Goal: Ask a question

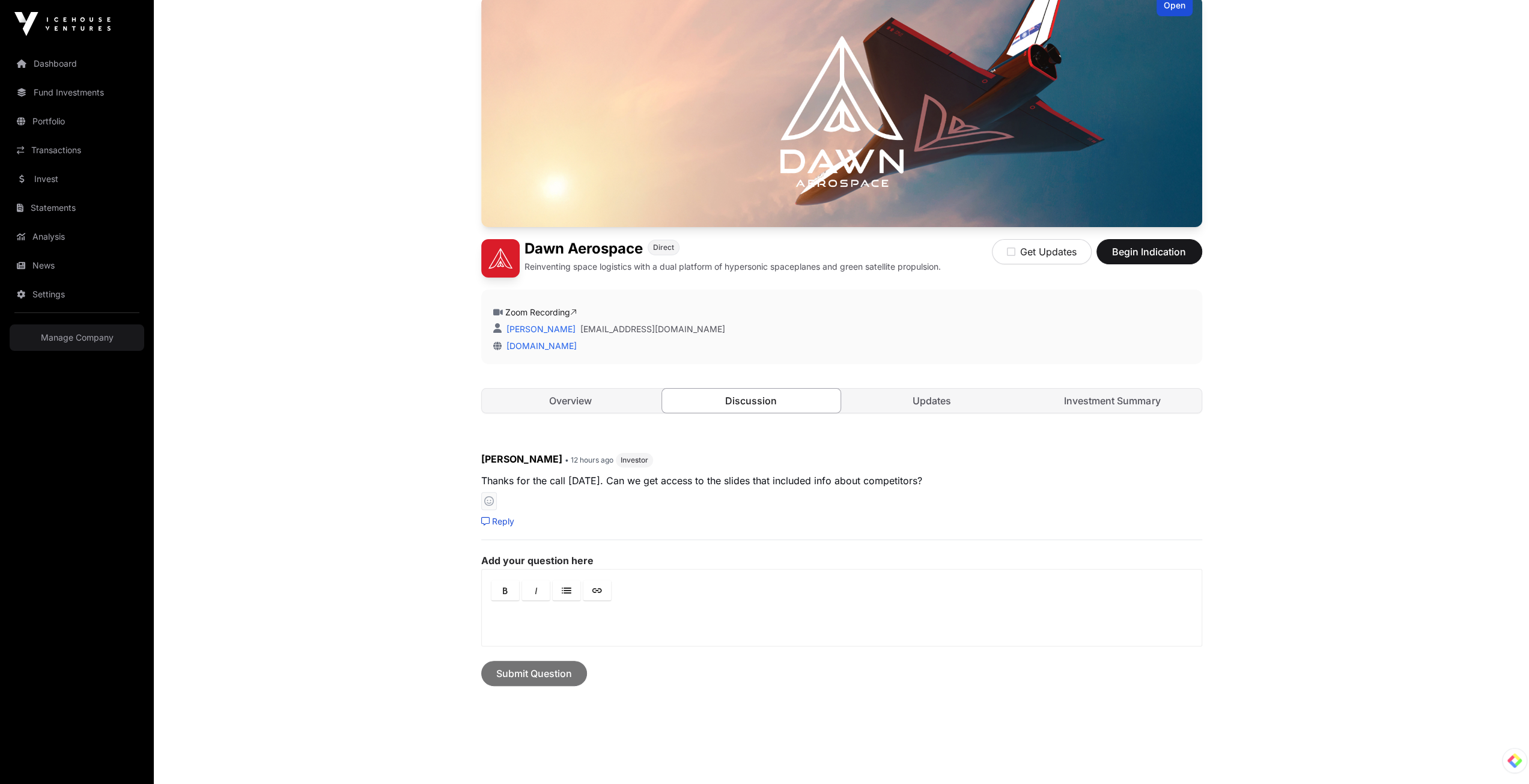
scroll to position [121, 0]
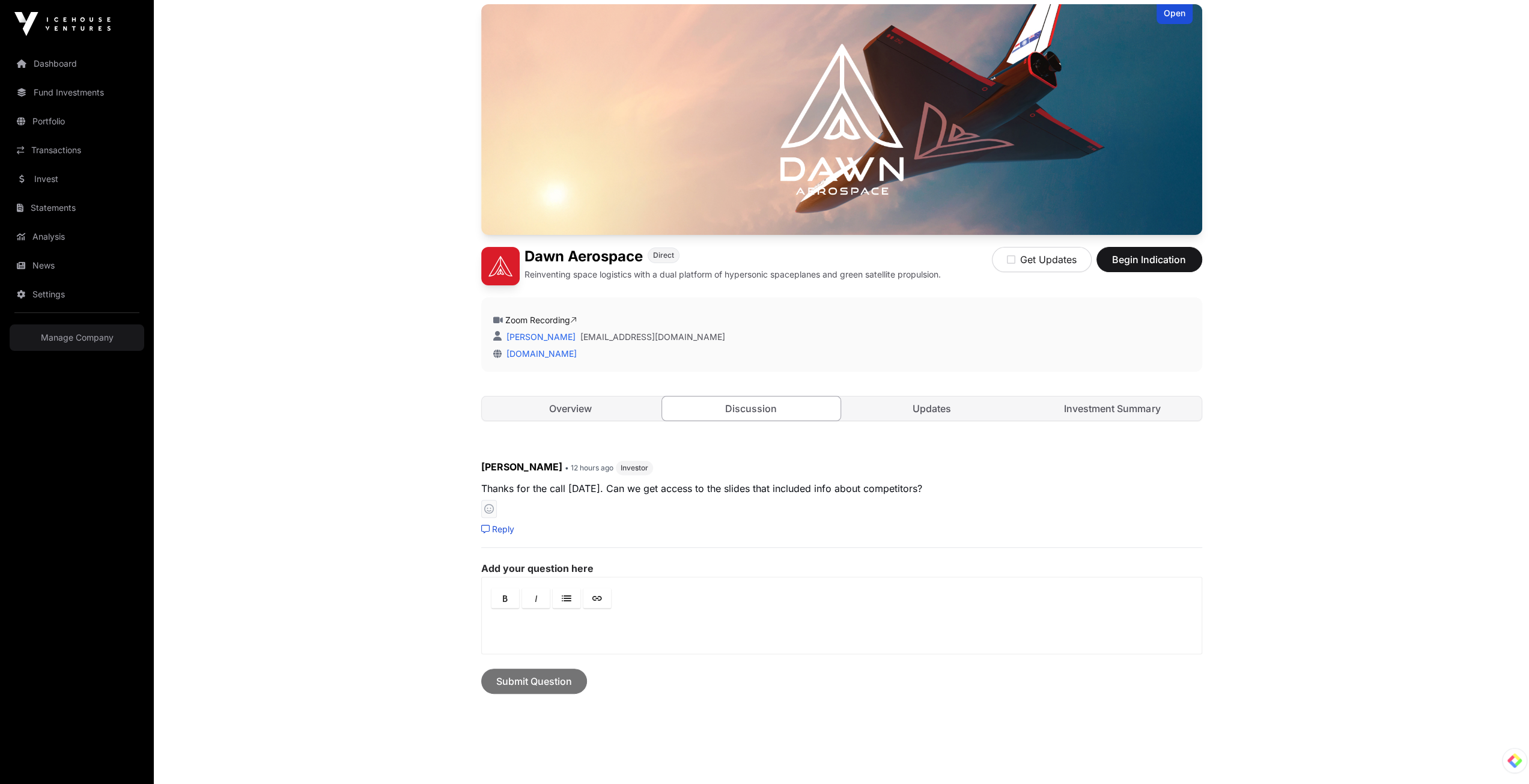
scroll to position [121, 0]
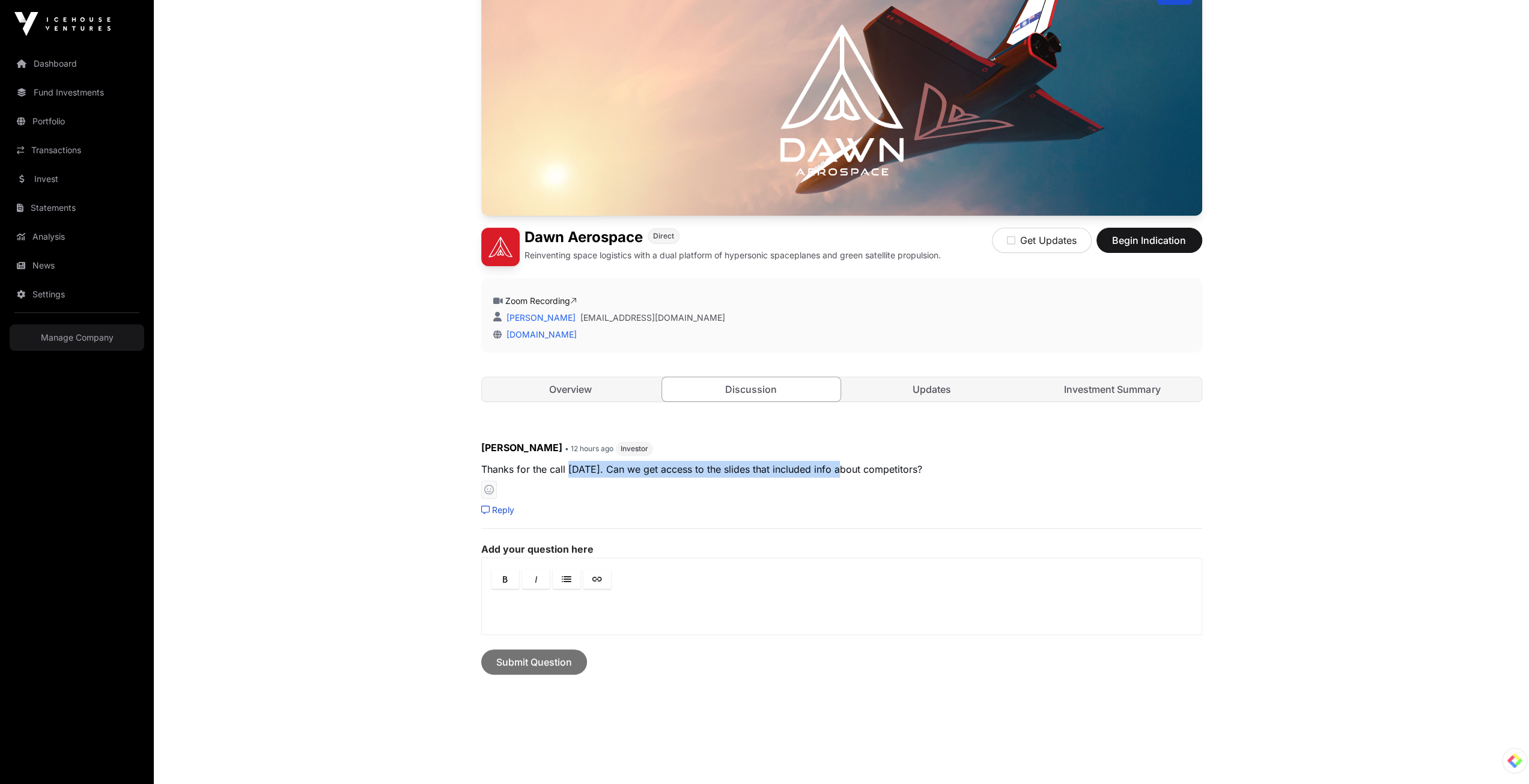
drag, startPoint x: 566, startPoint y: 465, endPoint x: 863, endPoint y: 467, distance: 297.0
click at [845, 466] on p "Thanks for the call [DATE]. Can we get access to the slides that included info …" at bounding box center [841, 468] width 720 height 17
click at [863, 467] on p "Thanks for the call [DATE]. Can we get access to the slides that included info …" at bounding box center [841, 468] width 720 height 17
drag, startPoint x: 863, startPoint y: 467, endPoint x: 614, endPoint y: 466, distance: 249.0
click at [614, 466] on p "Thanks for the call [DATE]. Can we get access to the slides that included info …" at bounding box center [841, 468] width 720 height 17
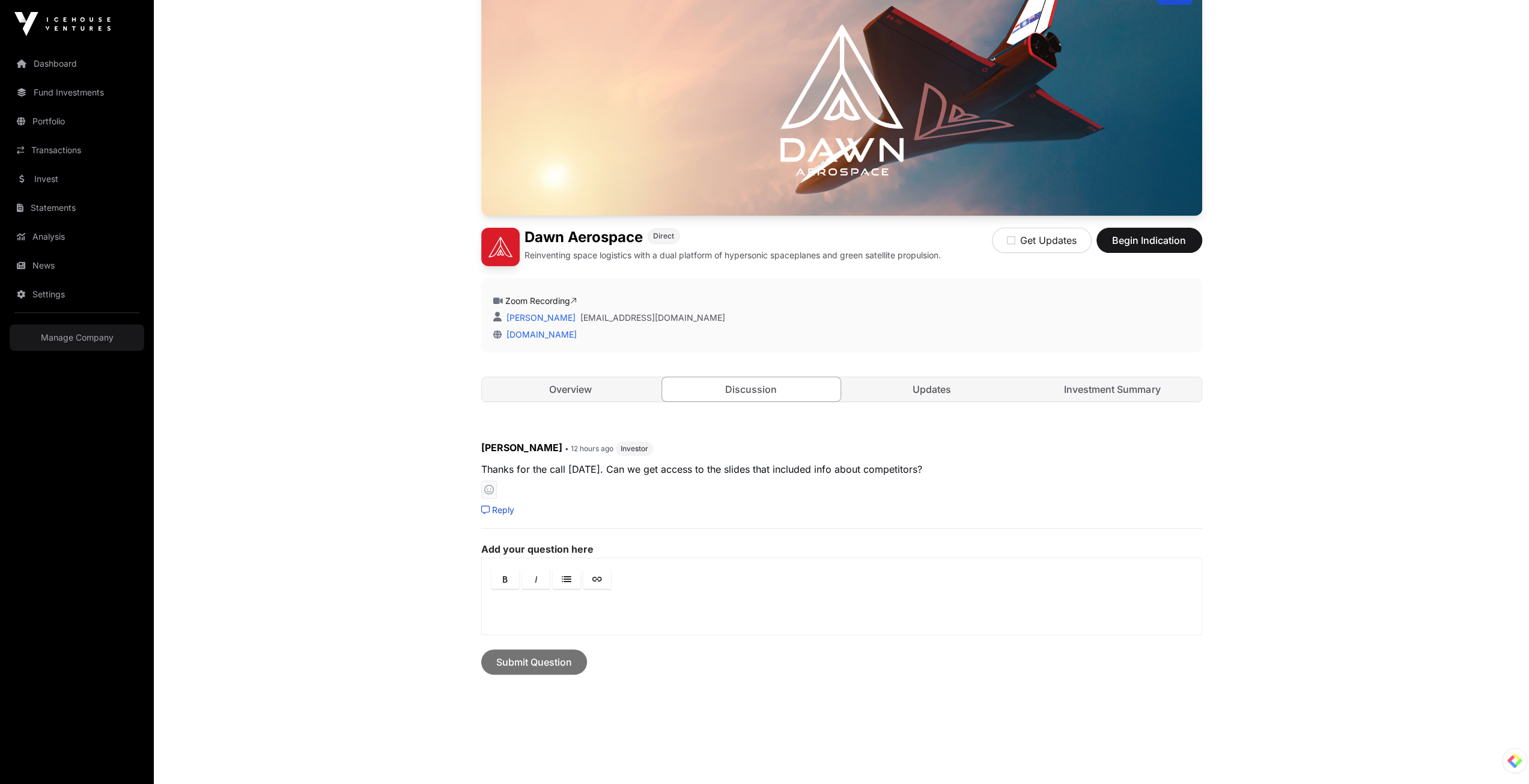
click at [770, 478] on div "[PERSON_NAME] • 12 hours ago Investor Thanks for the call [DATE]. Can we get ac…" at bounding box center [841, 477] width 720 height 75
click at [941, 389] on link "Updates" at bounding box center [932, 389] width 178 height 24
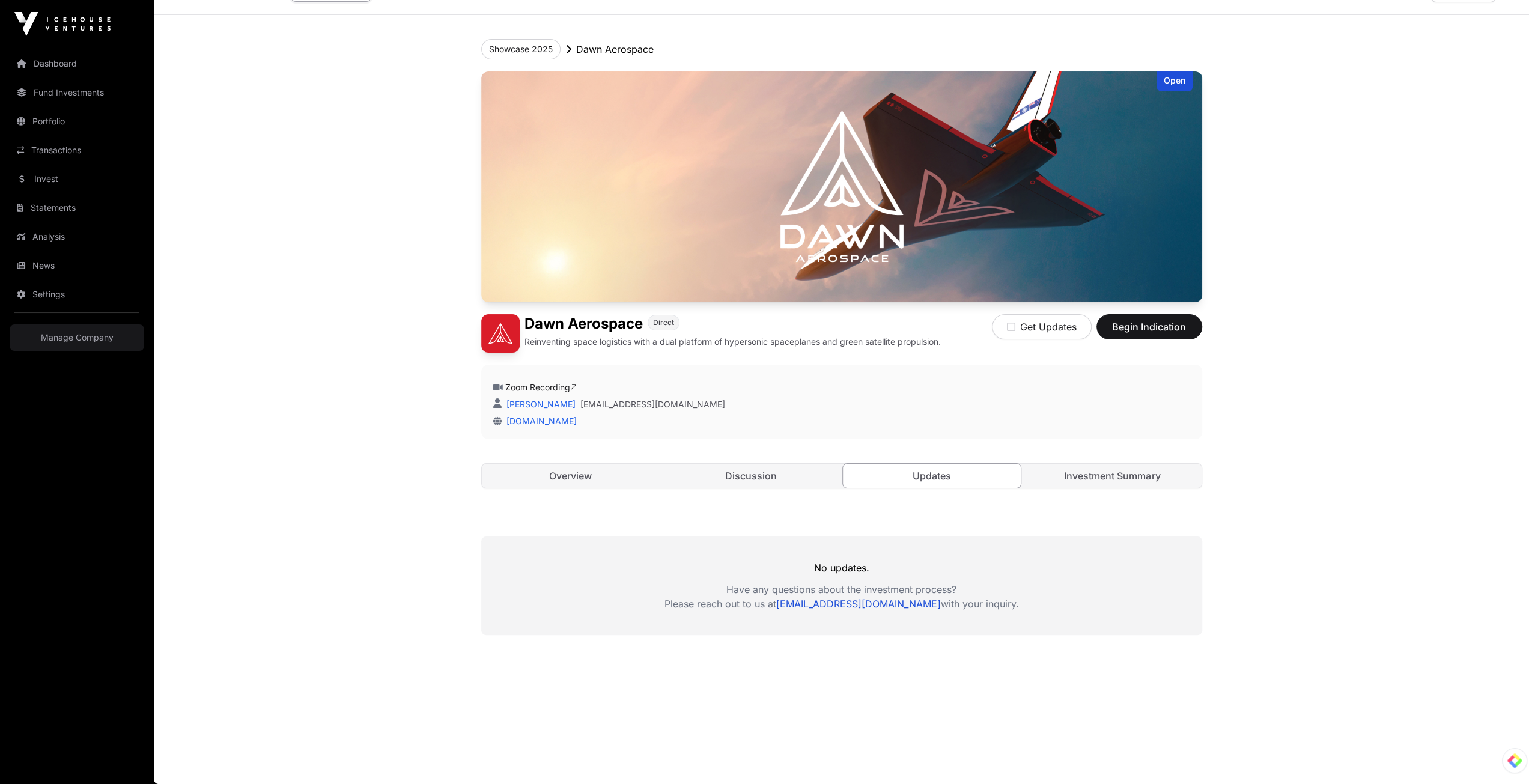
scroll to position [32, 0]
click at [600, 475] on link "Overview" at bounding box center [570, 476] width 178 height 24
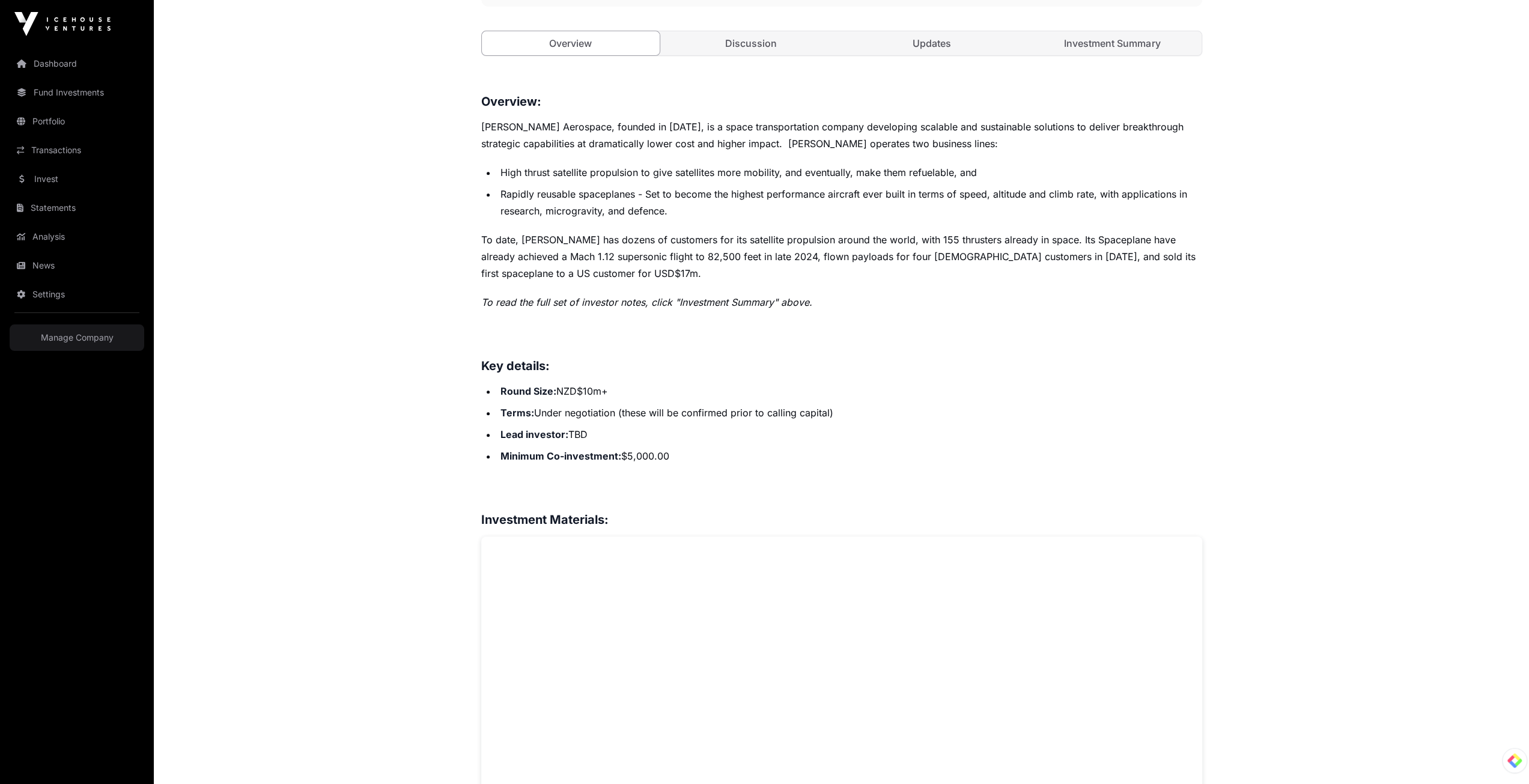
scroll to position [453, 0]
